Goal: Task Accomplishment & Management: Manage account settings

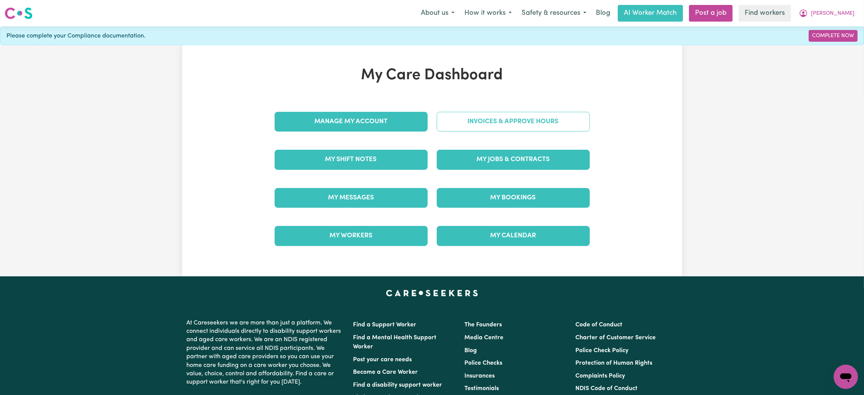
click at [498, 121] on link "Invoices & Approve Hours" at bounding box center [513, 122] width 153 height 20
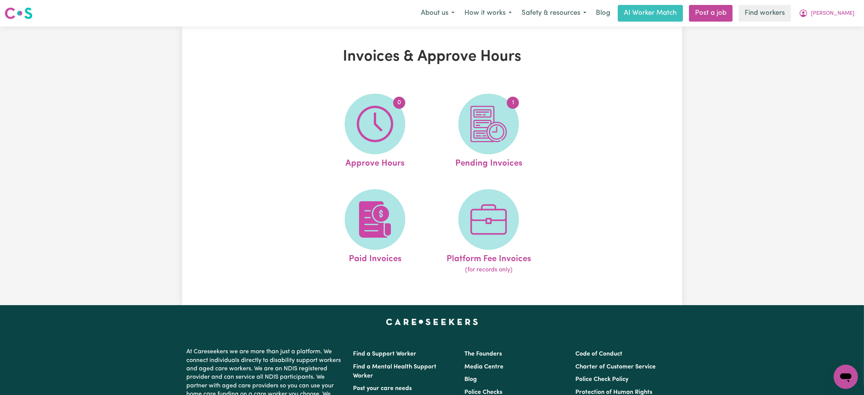
click at [835, 5] on div "[PERSON_NAME]" at bounding box center [827, 13] width 66 height 16
click at [843, 7] on button "[PERSON_NAME]" at bounding box center [827, 13] width 66 height 16
click at [840, 29] on link "My Dashboard" at bounding box center [829, 29] width 60 height 14
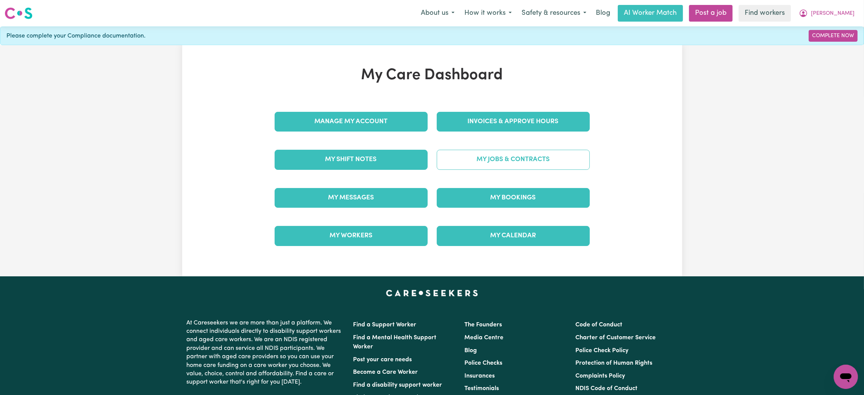
click at [488, 161] on link "My Jobs & Contracts" at bounding box center [513, 160] width 153 height 20
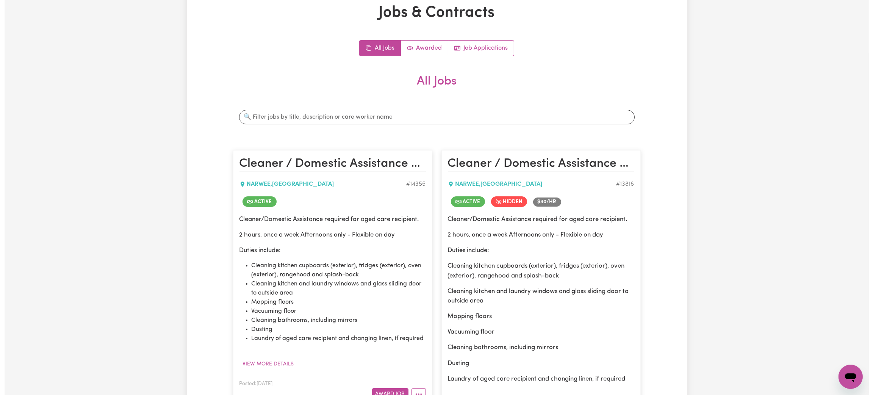
scroll to position [227, 0]
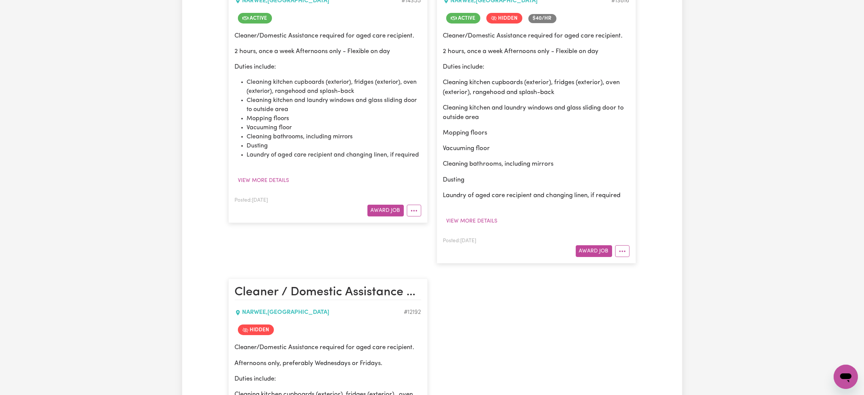
click at [413, 217] on article "Cleaner / Domestic Assistance Required in [GEOGRAPHIC_DATA] NARWEE , [GEOGRAPHI…" at bounding box center [327, 95] width 199 height 256
click at [414, 214] on icon "More options" at bounding box center [414, 211] width 8 height 8
click at [433, 233] on link "View/Edit Contract" at bounding box center [444, 228] width 74 height 15
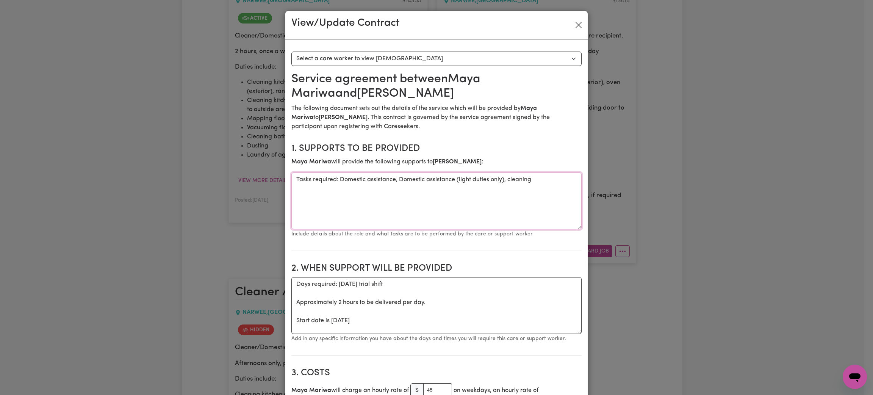
drag, startPoint x: 337, startPoint y: 179, endPoint x: 535, endPoint y: 178, distance: 197.4
click at [535, 178] on textarea "Tasks required: Domestic assistance, Domestic assistance (light duties only), c…" at bounding box center [436, 200] width 290 height 57
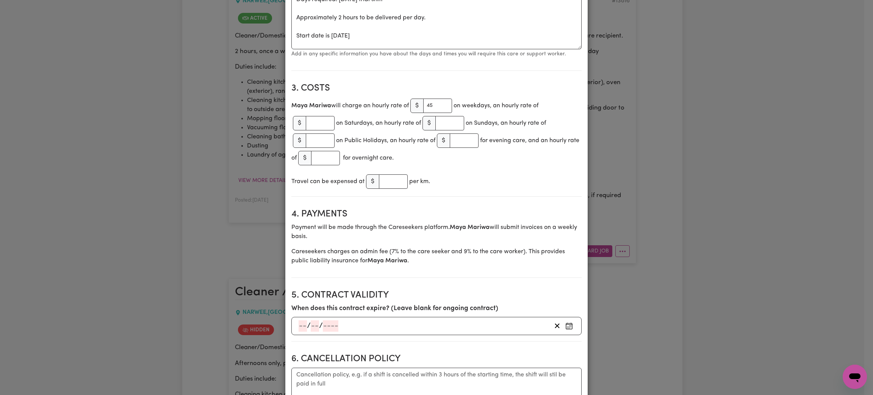
scroll to position [284, 0]
click at [217, 216] on div "View/Update Contract Select a contract to view Select a care worker to view [DE…" at bounding box center [436, 197] width 873 height 395
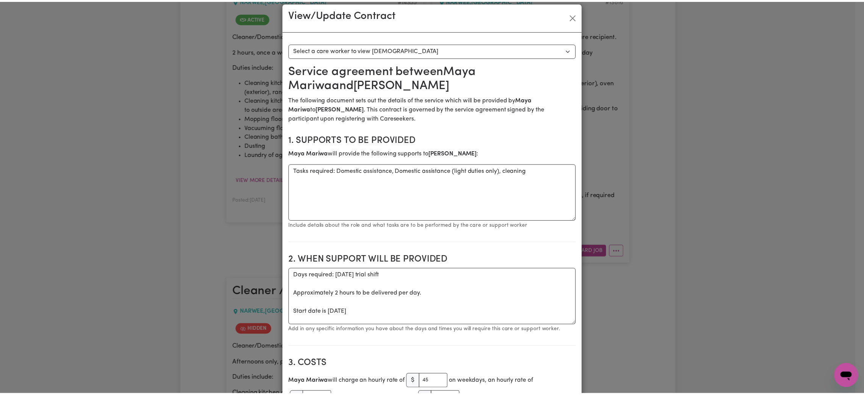
scroll to position [0, 0]
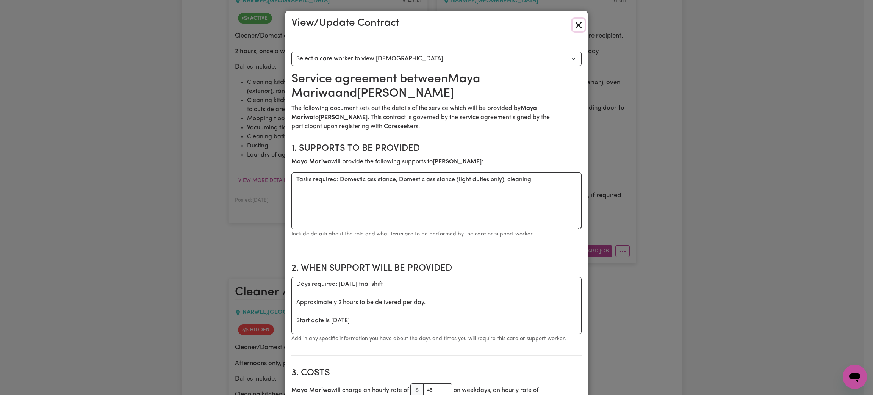
click at [574, 22] on button "Close" at bounding box center [578, 25] width 12 height 12
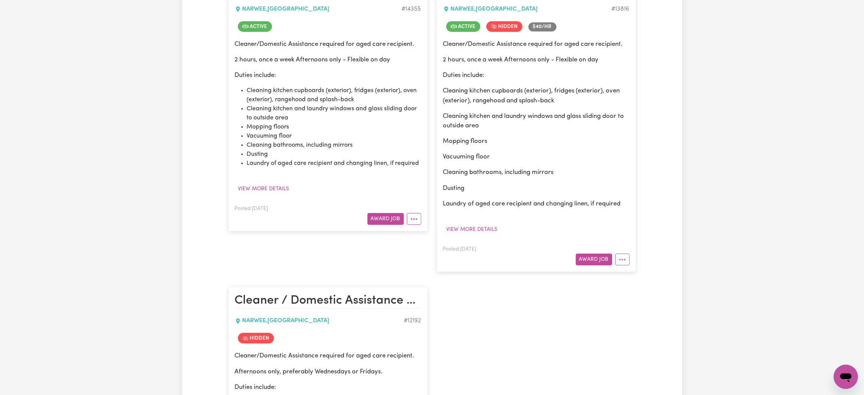
scroll to position [284, 0]
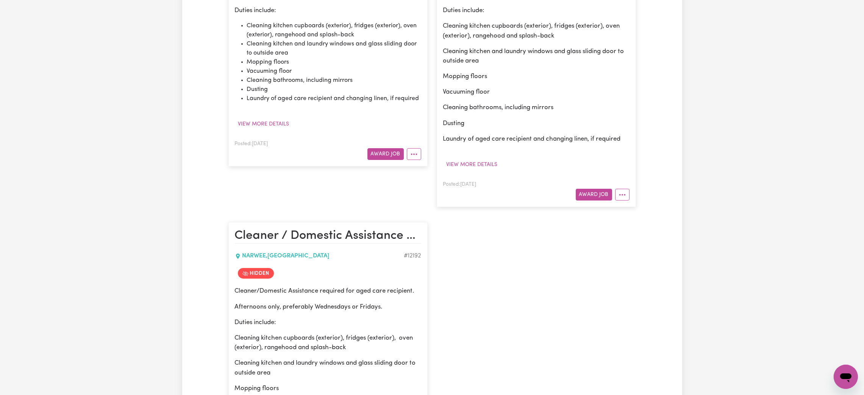
click at [409, 163] on article "Cleaner / Domestic Assistance Required in [GEOGRAPHIC_DATA] NARWEE , [GEOGRAPHI…" at bounding box center [327, 38] width 199 height 256
click at [414, 154] on circle "More options" at bounding box center [414, 154] width 2 height 2
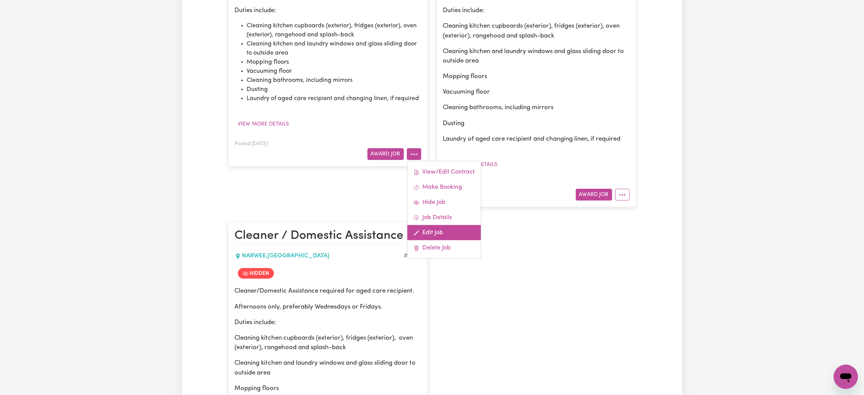
click at [438, 232] on link "Edit Job" at bounding box center [444, 232] width 74 height 15
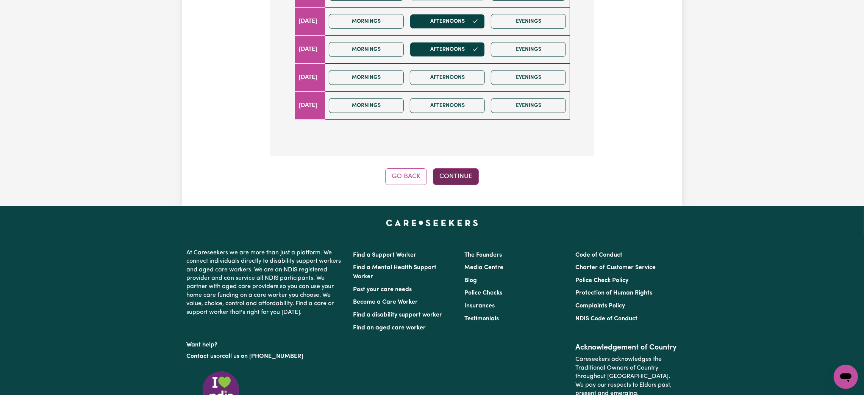
click at [452, 183] on button "Continue" at bounding box center [456, 176] width 46 height 17
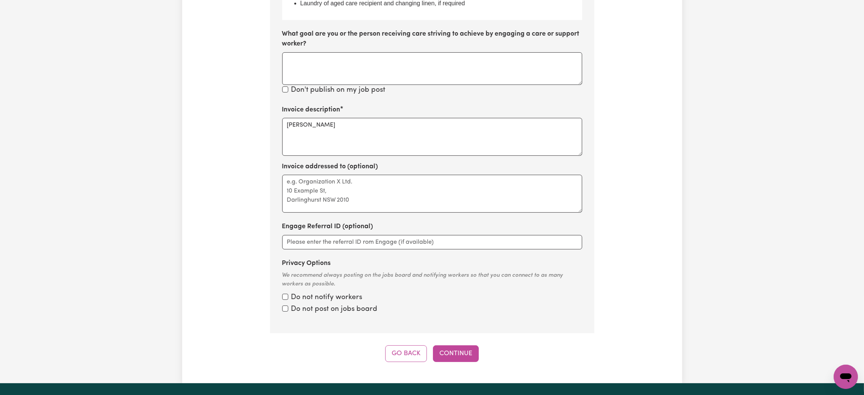
scroll to position [396, 0]
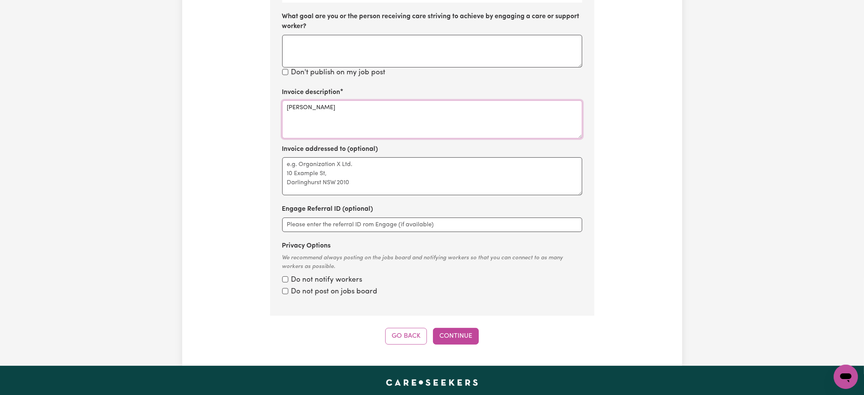
click at [389, 111] on textarea "[PERSON_NAME]" at bounding box center [432, 119] width 300 height 38
paste textarea "Domestic assistance, Domestic assistance (light duties only), cleaning"
type textarea "Domestic assistance, Domestic assistance (light duties only), cleaning"
click at [469, 330] on button "Continue" at bounding box center [456, 336] width 46 height 17
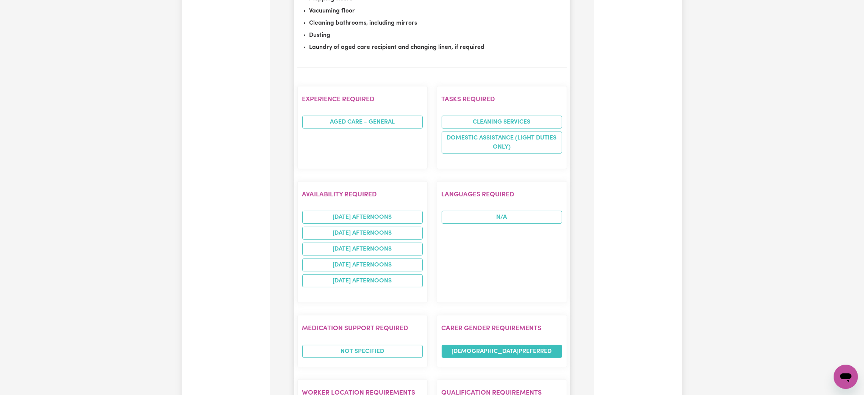
scroll to position [680, 0]
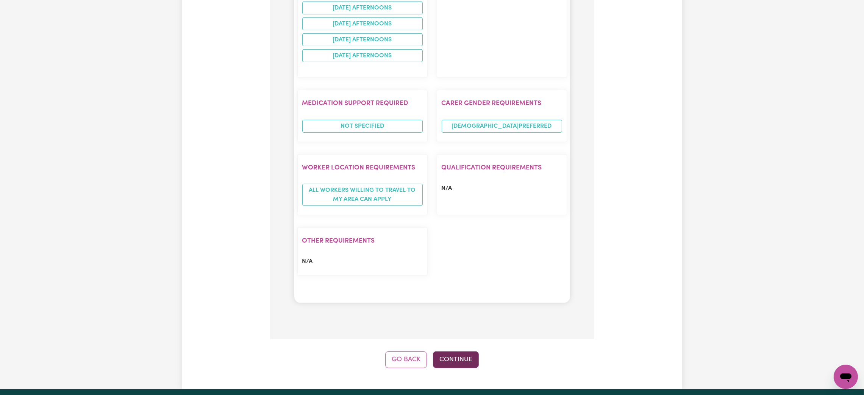
click at [468, 359] on button "Continue" at bounding box center [456, 359] width 46 height 17
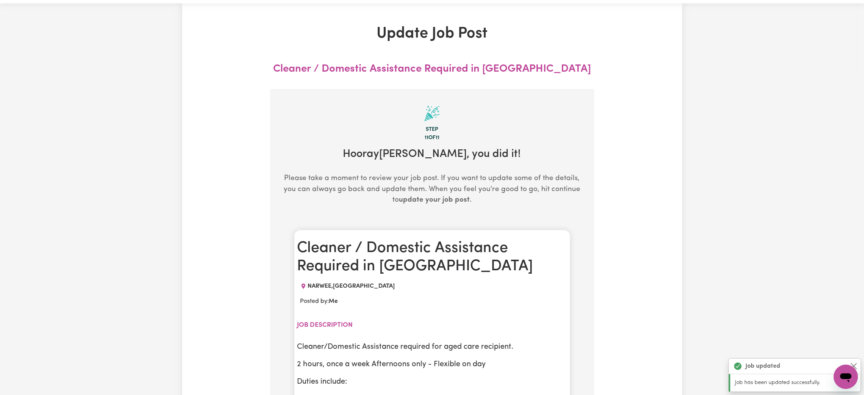
scroll to position [0, 0]
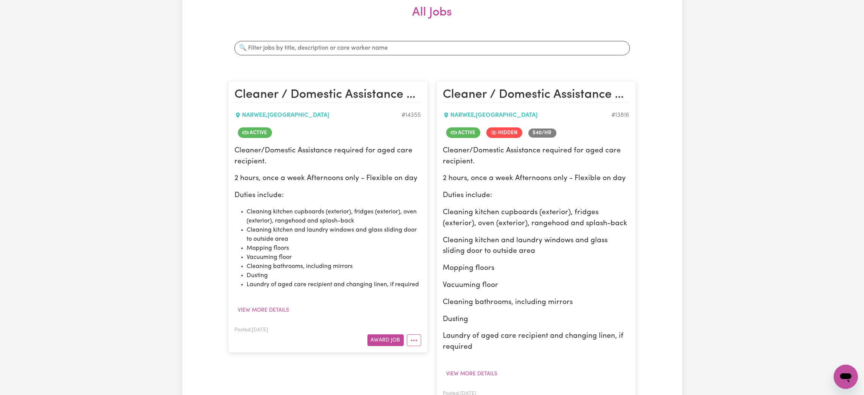
scroll to position [114, 0]
